Goal: Task Accomplishment & Management: Manage account settings

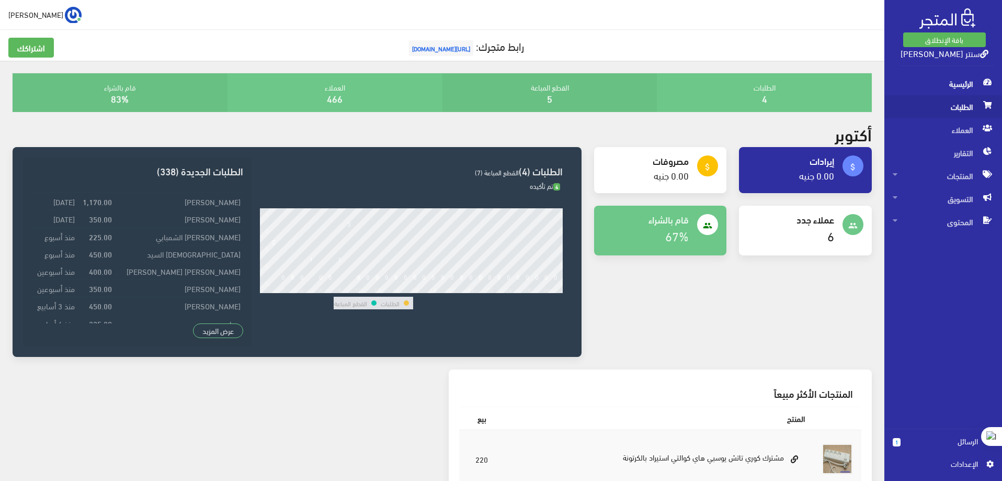
click at [960, 107] on span "الطلبات" at bounding box center [943, 106] width 101 height 23
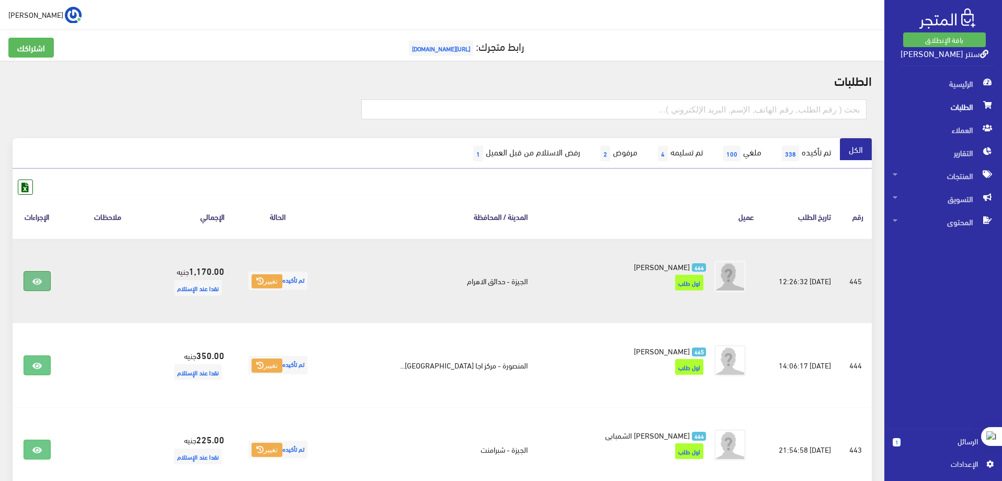
click at [36, 280] on icon at bounding box center [36, 281] width 9 height 8
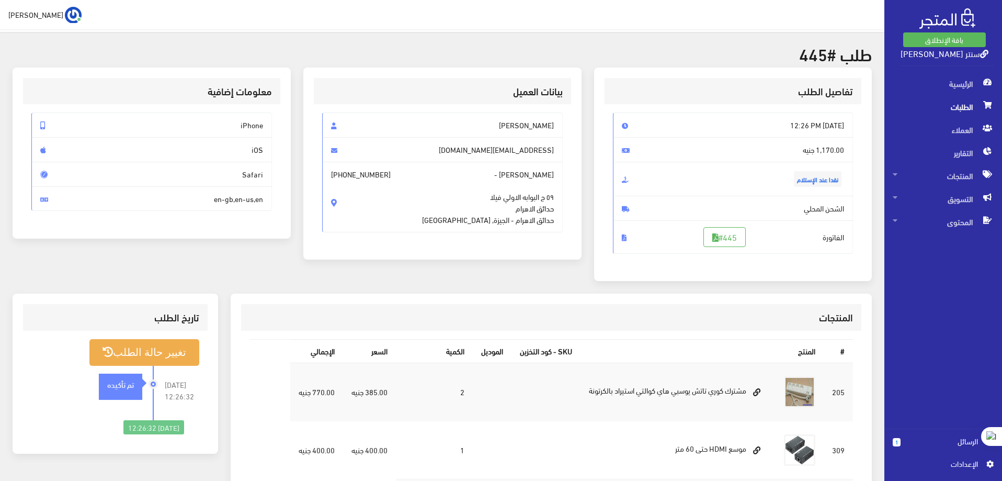
scroll to position [52, 0]
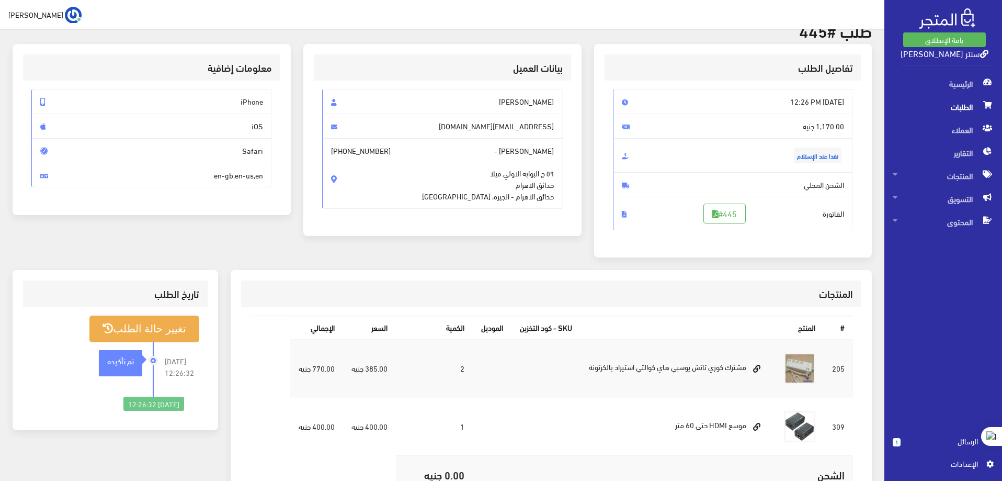
click at [970, 107] on span "الطلبات" at bounding box center [943, 106] width 101 height 23
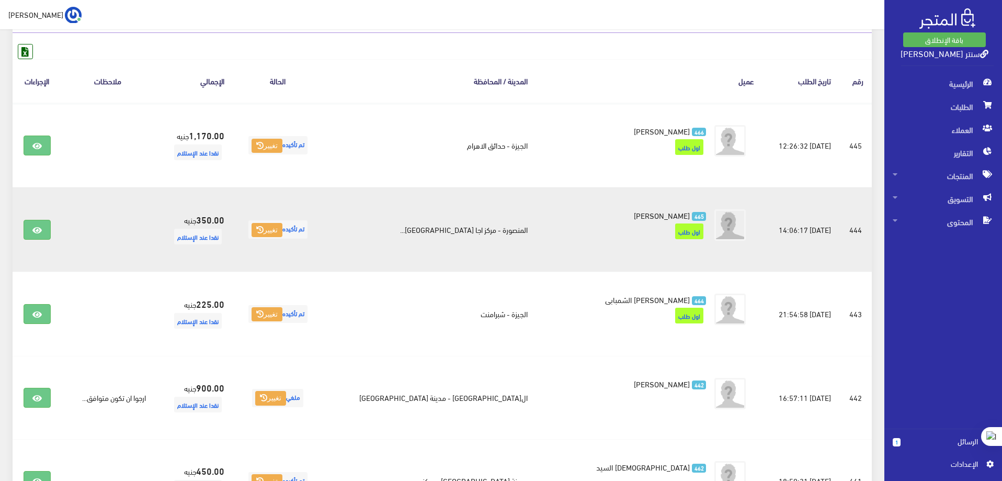
scroll to position [157, 0]
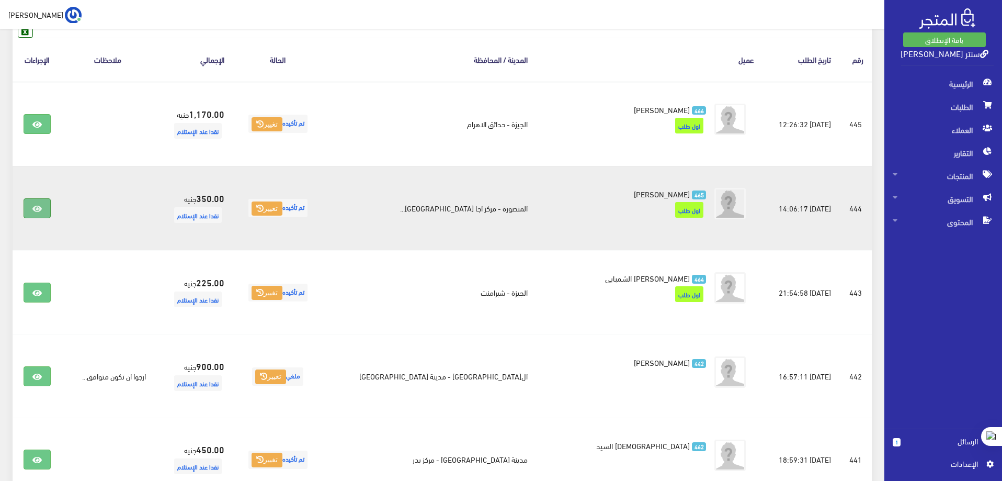
click at [36, 208] on icon at bounding box center [36, 208] width 9 height 8
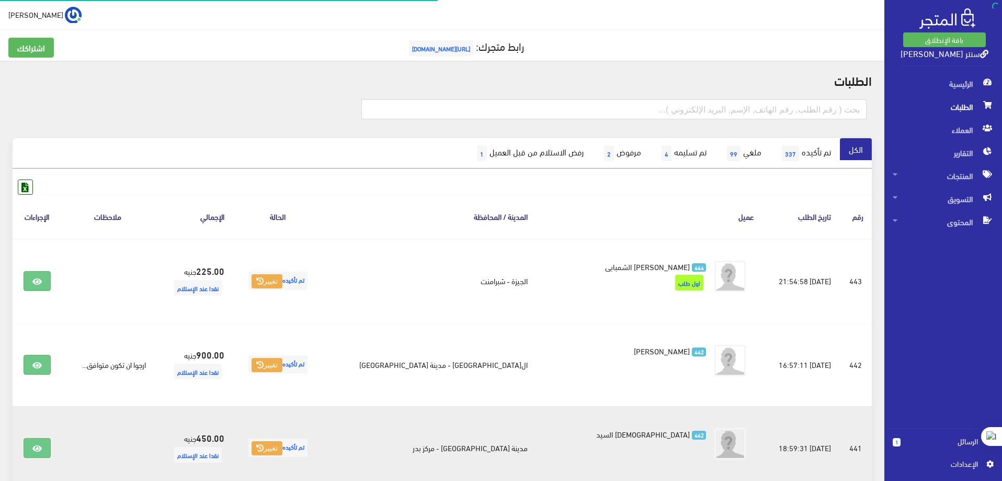
scroll to position [314, 0]
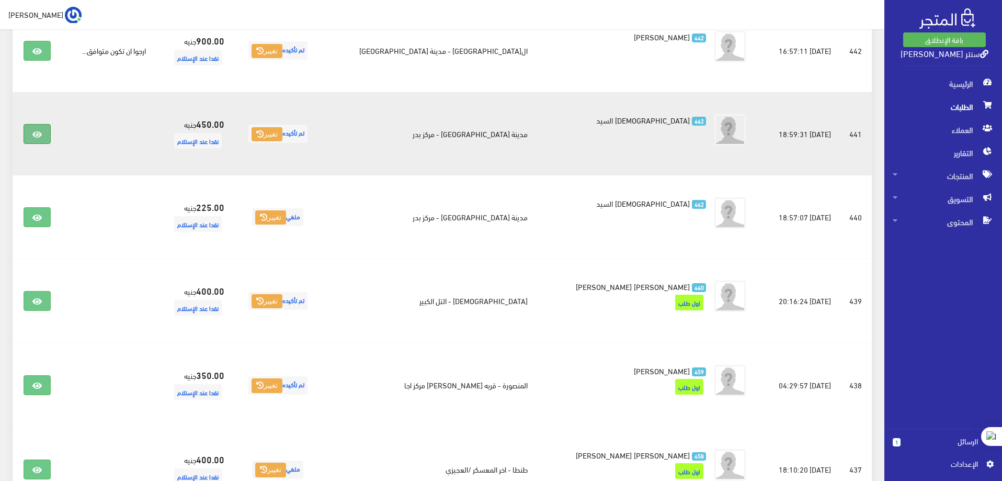
click at [37, 134] on icon at bounding box center [36, 134] width 9 height 8
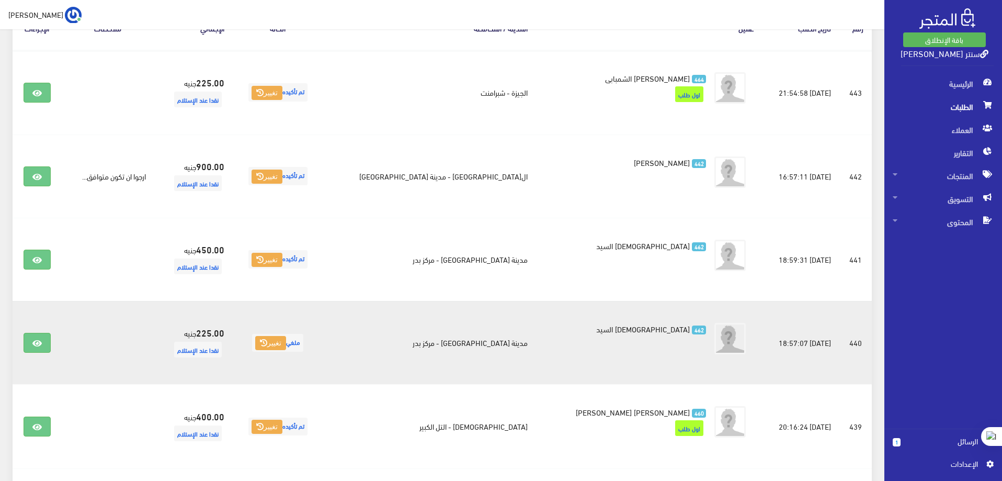
scroll to position [209, 0]
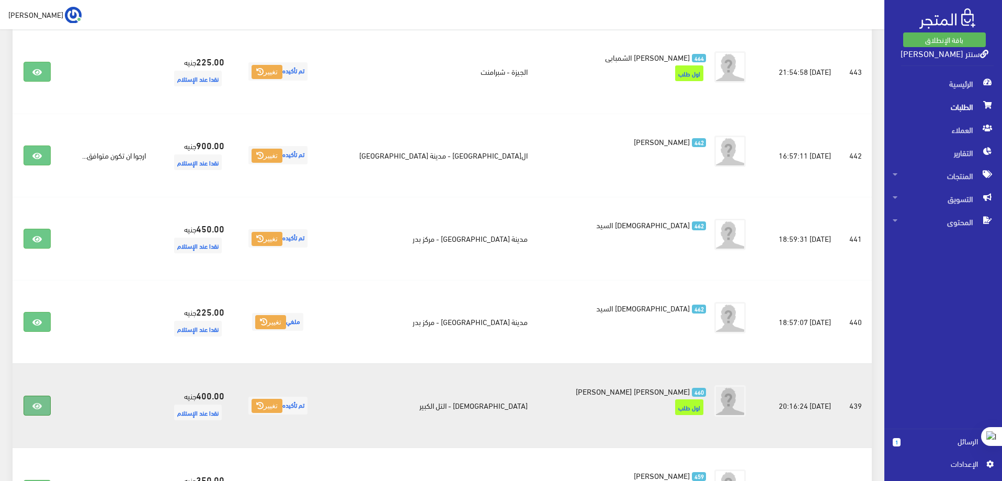
click at [39, 407] on icon at bounding box center [36, 406] width 9 height 8
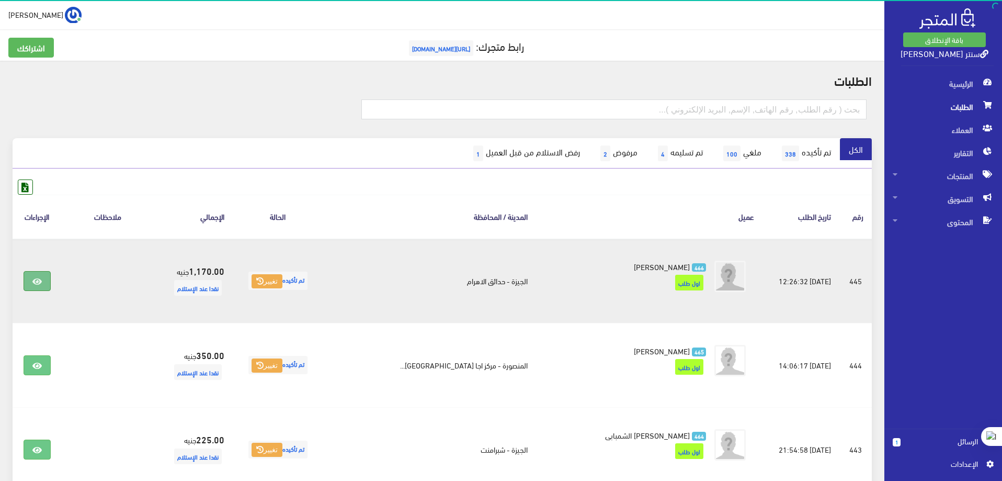
click at [42, 278] on icon at bounding box center [36, 281] width 9 height 8
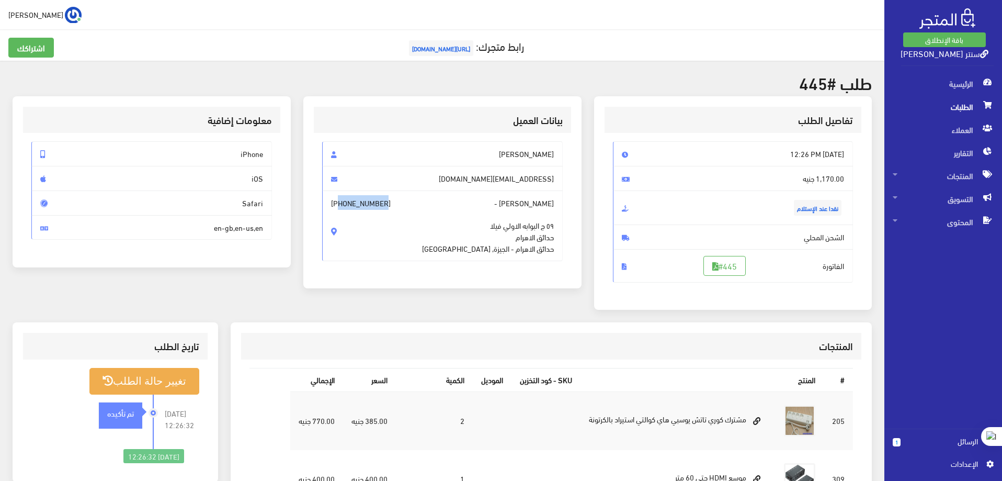
drag, startPoint x: 496, startPoint y: 220, endPoint x: 451, endPoint y: 224, distance: 45.7
click at [451, 224] on span "[PERSON_NAME] - [PHONE_NUMBER] ٥٩ ج البوابه الاولي فيلا حدائق الاهرام حدائق الا…" at bounding box center [442, 225] width 241 height 71
click at [391, 209] on span "[PHONE_NUMBER]" at bounding box center [361, 203] width 60 height 12
drag, startPoint x: 462, startPoint y: 223, endPoint x: 486, endPoint y: 227, distance: 24.9
click at [486, 227] on span "[PERSON_NAME] - [PHONE_NUMBER] ٥٩ ج البوابه الاولي فيلا حدائق الاهرام حدائق الا…" at bounding box center [442, 225] width 241 height 71
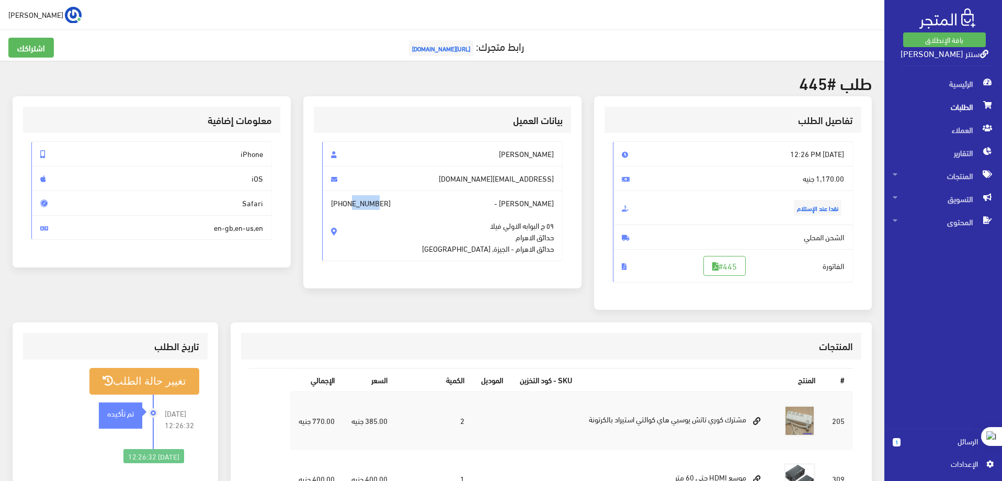
scroll to position [52, 0]
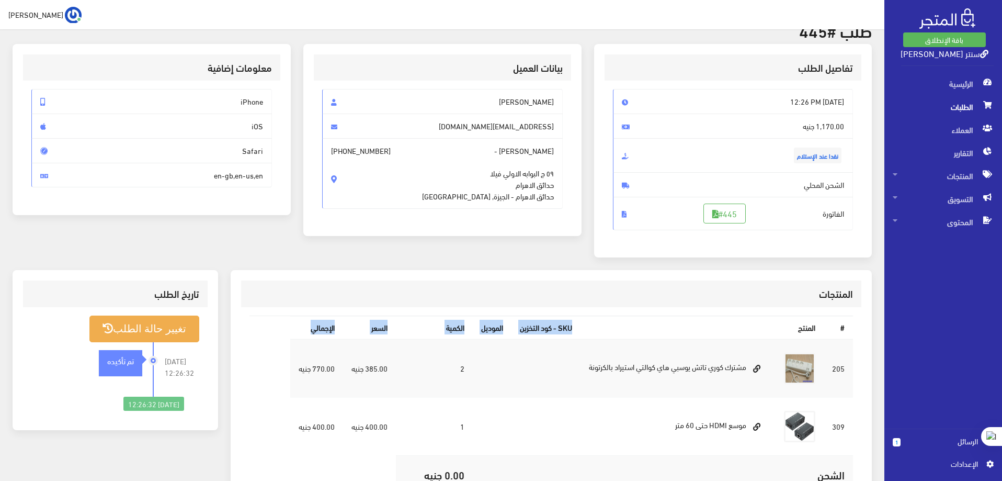
drag, startPoint x: 530, startPoint y: 333, endPoint x: 238, endPoint y: 334, distance: 291.8
click at [238, 334] on div "المنتجات # المنتج SKU - كود التخزين الموديل الكمية السعر اﻹجمالي 205 2 309 1" at bounding box center [551, 439] width 641 height 339
click at [553, 243] on div "بيانات العميل [PERSON_NAME] [EMAIL_ADDRESS][DOMAIN_NAME] [PERSON_NAME] - [PHONE…" at bounding box center [442, 157] width 291 height 226
drag, startPoint x: 452, startPoint y: 167, endPoint x: 494, endPoint y: 177, distance: 43.0
click at [494, 177] on span "[PERSON_NAME] - [PHONE_NUMBER] ٥٩ ج البوابه الاولي فيلا حدائق الاهرام حدائق الا…" at bounding box center [442, 173] width 241 height 71
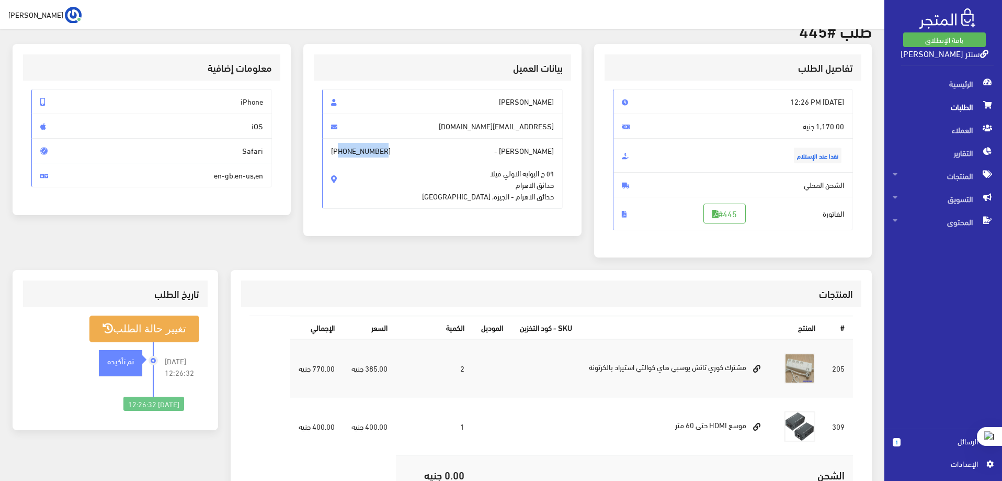
click at [471, 185] on span "[PERSON_NAME] - [PHONE_NUMBER] ٥٩ ج البوابه الاولي فيلا حدائق الاهرام حدائق الا…" at bounding box center [442, 173] width 241 height 71
drag, startPoint x: 463, startPoint y: 169, endPoint x: 495, endPoint y: 172, distance: 32.0
click at [391, 156] on span "[PHONE_NUMBER]" at bounding box center [361, 151] width 60 height 12
drag, startPoint x: 270, startPoint y: 364, endPoint x: 859, endPoint y: 340, distance: 589.3
click at [859, 340] on div "# المنتج SKU - كود التخزين الموديل الكمية السعر اﻹجمالي 205 2 309 1" at bounding box center [551, 453] width 620 height 292
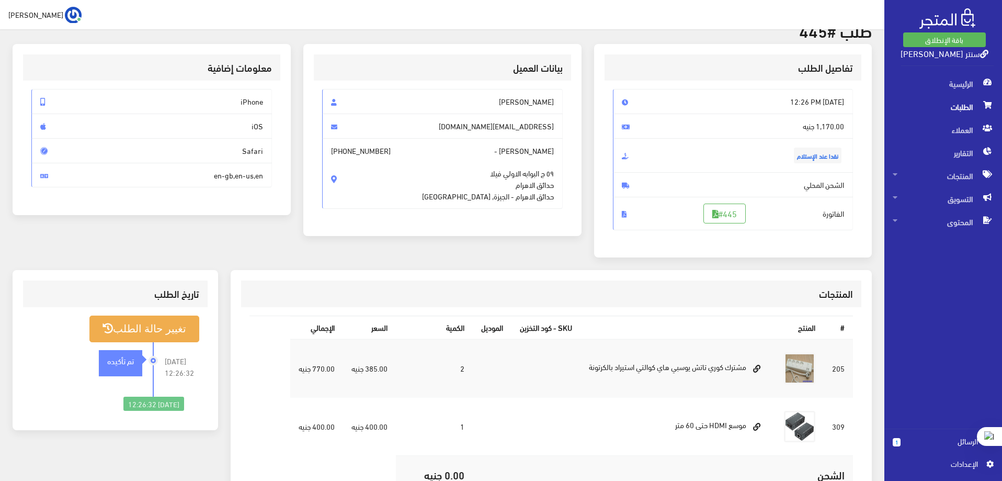
click at [472, 256] on div "بيانات العميل [PERSON_NAME] [EMAIL_ADDRESS][DOMAIN_NAME] [PERSON_NAME] - [PHONE…" at bounding box center [442, 157] width 291 height 226
click at [762, 370] on link at bounding box center [756, 368] width 21 height 18
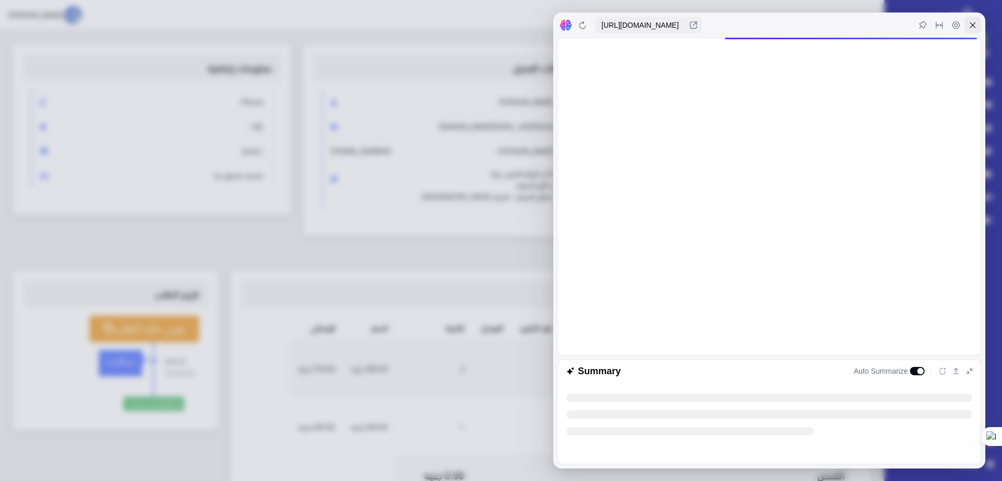
click at [975, 24] on icon at bounding box center [972, 25] width 8 height 8
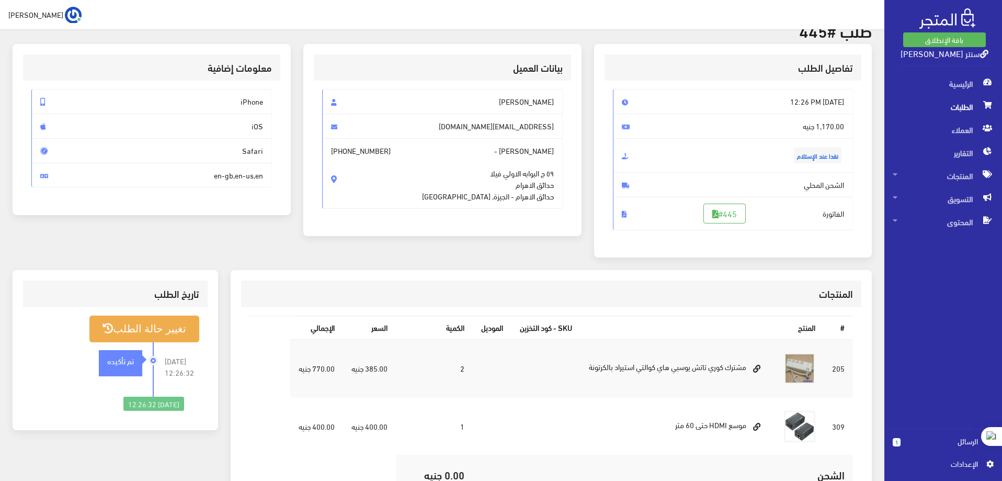
drag, startPoint x: 270, startPoint y: 98, endPoint x: 141, endPoint y: 195, distance: 161.7
click at [141, 195] on div "iPhone iOS Safari en-gb,en-us,en" at bounding box center [151, 142] width 257 height 123
drag, startPoint x: 856, startPoint y: 89, endPoint x: 187, endPoint y: 300, distance: 701.2
click at [187, 300] on div "طلب #445 تفاصيل الطلب [DATE] 12:26 PM نقدا عند الإستلام #445 # 2" at bounding box center [442, 321] width 884 height 626
click at [319, 300] on div "المنتجات" at bounding box center [551, 293] width 620 height 27
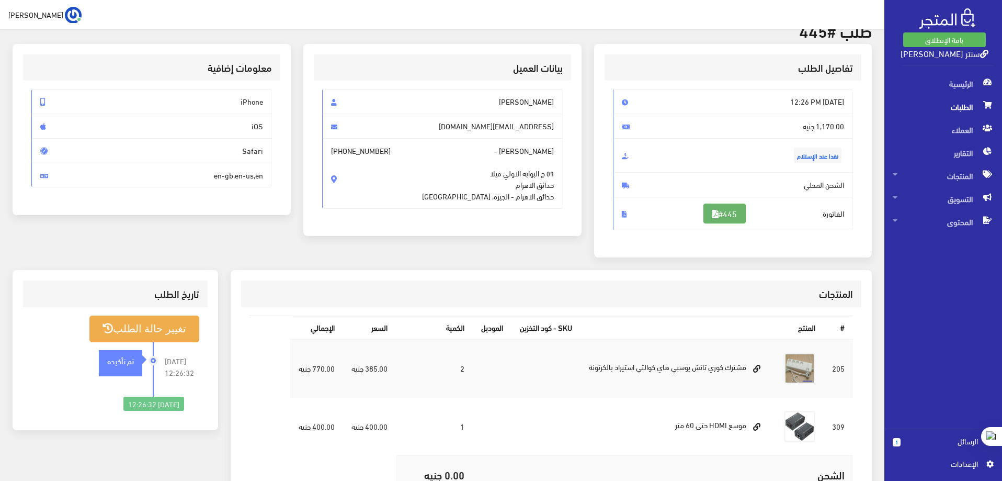
click at [739, 218] on link "#445" at bounding box center [724, 213] width 42 height 20
